Goal: Information Seeking & Learning: Find specific fact

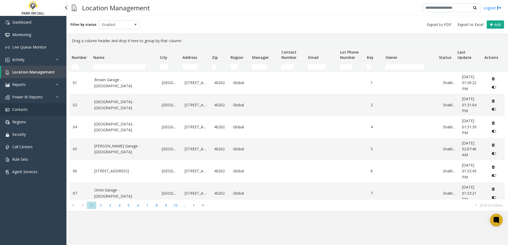
click at [28, 110] on link "Contacts" at bounding box center [33, 109] width 66 height 12
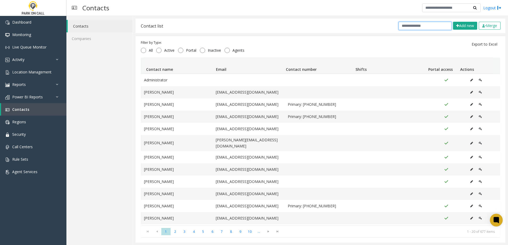
click at [422, 25] on input "text" at bounding box center [424, 26] width 53 height 8
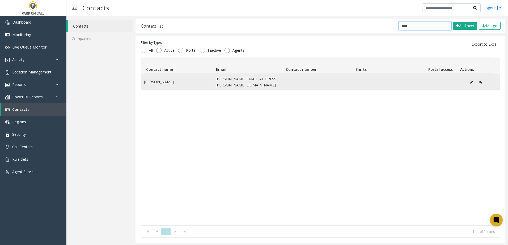
type input "****"
click at [467, 80] on button "Data table" at bounding box center [471, 82] width 8 height 8
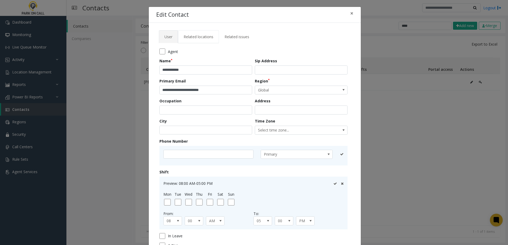
click at [194, 35] on span "Related locations" at bounding box center [199, 36] width 30 height 5
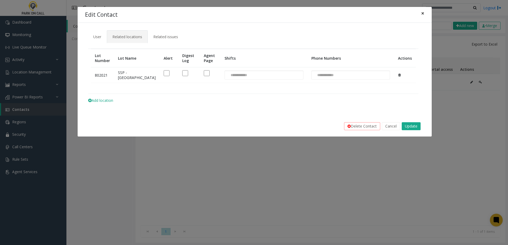
drag, startPoint x: 422, startPoint y: 13, endPoint x: 367, endPoint y: 33, distance: 58.4
click at [422, 13] on span "×" at bounding box center [422, 13] width 3 height 7
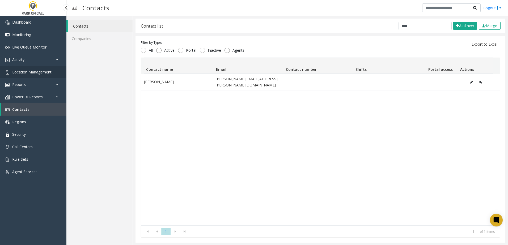
click at [45, 70] on span "Location Management" at bounding box center [31, 72] width 39 height 5
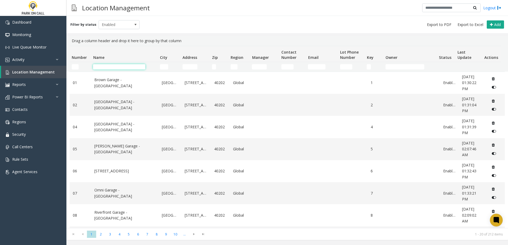
click at [105, 68] on input "Name Filter" at bounding box center [119, 66] width 52 height 5
click at [105, 67] on input "Name Filter" at bounding box center [119, 66] width 52 height 5
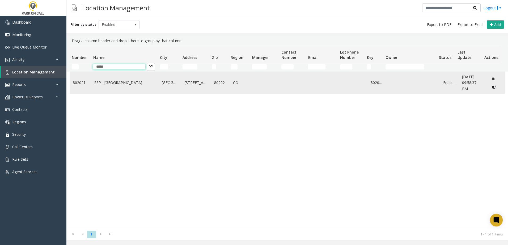
type input "*****"
click at [112, 80] on link "SSP - [GEOGRAPHIC_DATA]" at bounding box center [124, 83] width 61 height 6
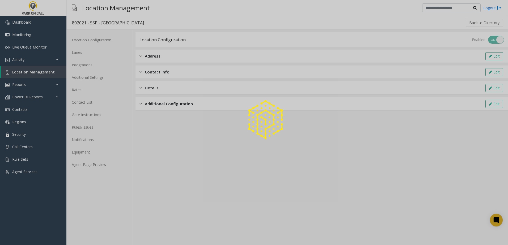
click at [92, 162] on div at bounding box center [254, 122] width 508 height 245
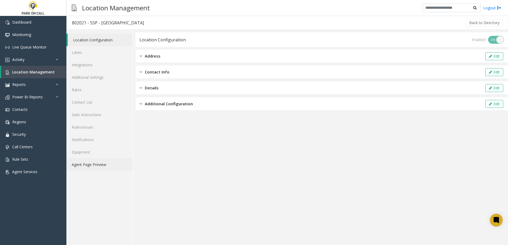
click at [93, 166] on link "Agent Page Preview" at bounding box center [99, 165] width 66 height 12
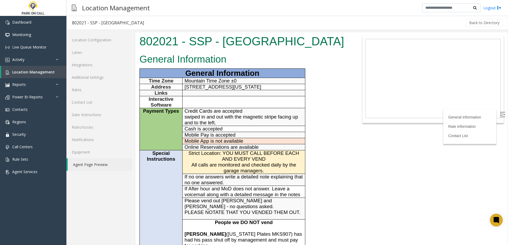
click at [253, 169] on span "Strict Location: YOU MUST CALL BEFORE EACH AND EVERY VEND All calls are monitor…" at bounding box center [243, 162] width 110 height 23
drag, startPoint x: 223, startPoint y: 174, endPoint x: 217, endPoint y: 174, distance: 5.6
click at [223, 174] on span "Strict Location: YOU MUST CALL BEFORE EACH AND EVERY VEND All calls are monitor…" at bounding box center [243, 162] width 110 height 23
click at [215, 173] on p "Strict Location: YOU MUST CALL BEFORE EACH AND EVERY VEND All calls are monitor…" at bounding box center [244, 162] width 118 height 23
click at [207, 169] on span "Strict Location: YOU MUST CALL BEFORE EACH AND EVERY VEND All calls are monitor…" at bounding box center [243, 162] width 110 height 23
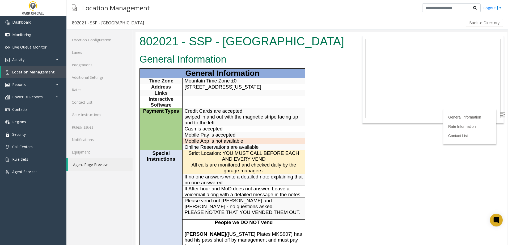
click at [186, 170] on p "Strict Location: YOU MUST CALL BEFORE EACH AND EVERY VEND All calls are monitor…" at bounding box center [244, 162] width 118 height 23
click at [187, 169] on p "Strict Location: YOU MUST CALL BEFORE EACH AND EVERY VEND All calls are monitor…" at bounding box center [244, 162] width 118 height 23
click at [186, 150] on span "Online Reservations are available" at bounding box center [222, 147] width 74 height 6
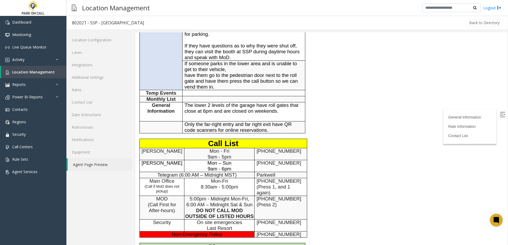
scroll to position [212, 0]
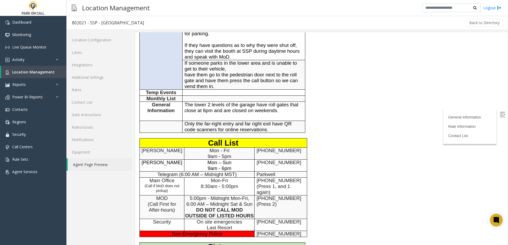
click at [177, 160] on td "[PERSON_NAME]" at bounding box center [161, 154] width 45 height 12
click at [340, 164] on div "General Information General Information Time Zone Mountain Time Zone ±0 Address…" at bounding box center [243, 86] width 217 height 494
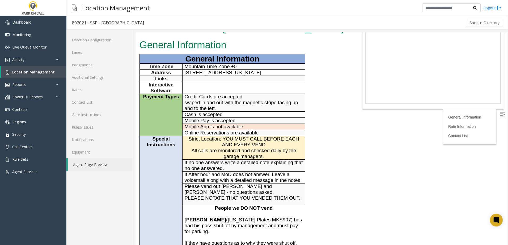
scroll to position [27, 0]
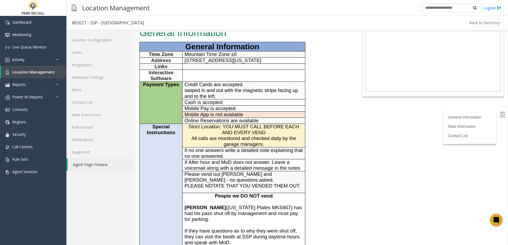
click at [199, 159] on span "If no one answers write a detailed note explaining that no one answered." at bounding box center [244, 153] width 118 height 11
click at [197, 159] on span "If no one answers write a detailed note explaining that no one answered." at bounding box center [244, 153] width 118 height 11
click at [193, 171] on span "If After hour and MoD does not answer. Leave a voicemail along with a detailed …" at bounding box center [243, 165] width 116 height 11
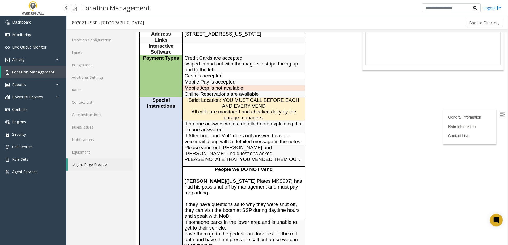
click at [42, 71] on span "Location Management" at bounding box center [33, 72] width 42 height 5
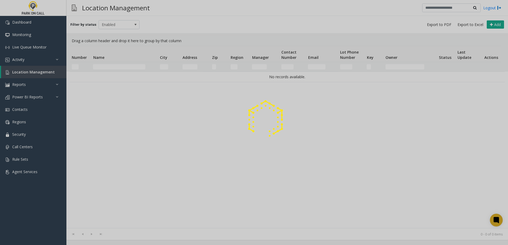
click at [109, 68] on div at bounding box center [254, 122] width 508 height 245
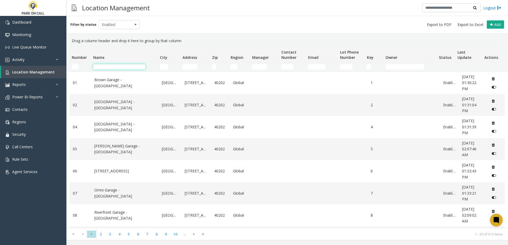
click at [106, 67] on input "Name Filter" at bounding box center [119, 66] width 52 height 5
type input "*******"
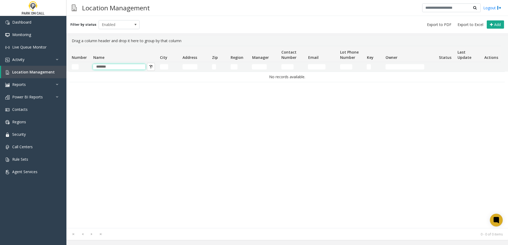
drag, startPoint x: 115, startPoint y: 66, endPoint x: 89, endPoint y: 64, distance: 26.4
click at [85, 66] on tr "*******" at bounding box center [285, 67] width 431 height 10
